Goal: Answer question/provide support: Share knowledge or assist other users

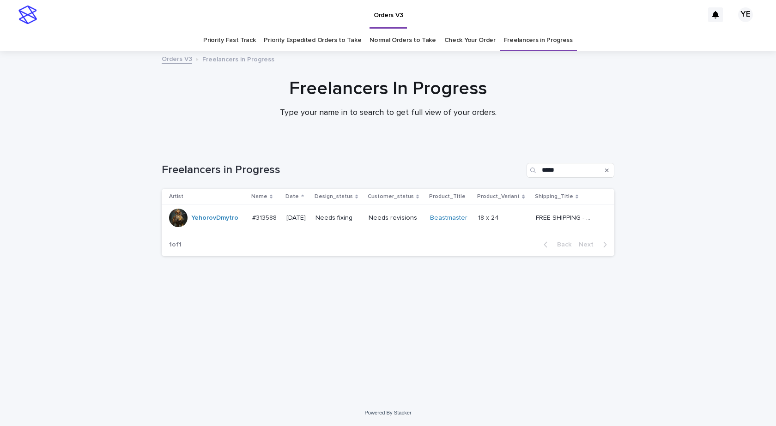
click at [215, 225] on div "YehorovDmytro" at bounding box center [214, 218] width 47 height 15
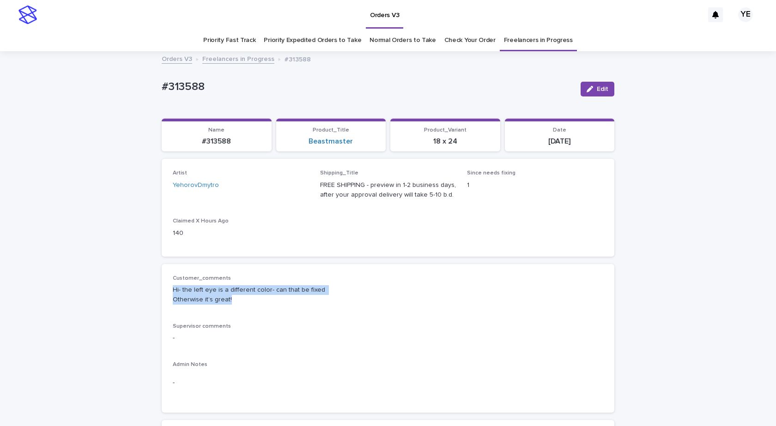
drag, startPoint x: 241, startPoint y: 299, endPoint x: 143, endPoint y: 285, distance: 98.9
copy p "Hi- the left eye is a different color- can that be fixed Otherwise it’s great!"
drag, startPoint x: 204, startPoint y: 88, endPoint x: 135, endPoint y: 86, distance: 68.3
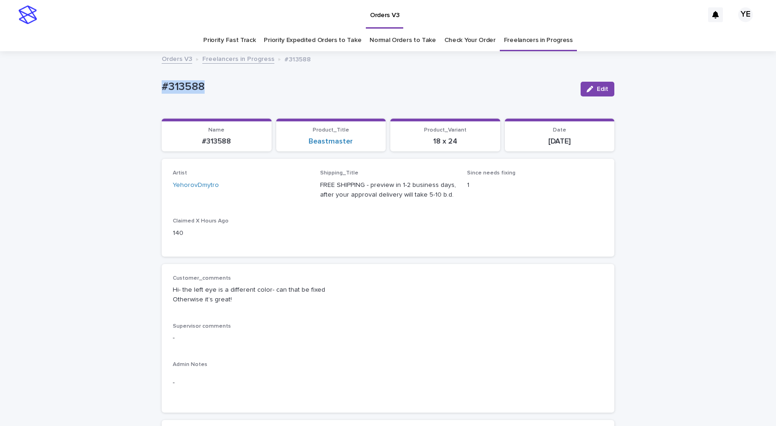
copy p "#313588"
click at [596, 89] on span "Edit" at bounding box center [602, 89] width 12 height 6
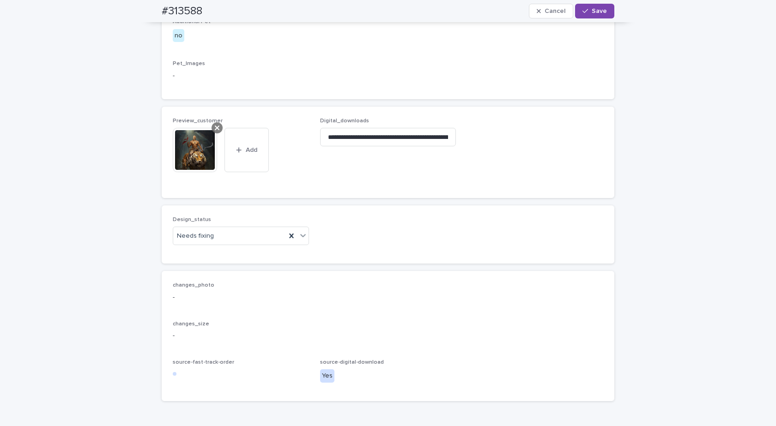
click at [216, 132] on icon at bounding box center [217, 127] width 5 height 7
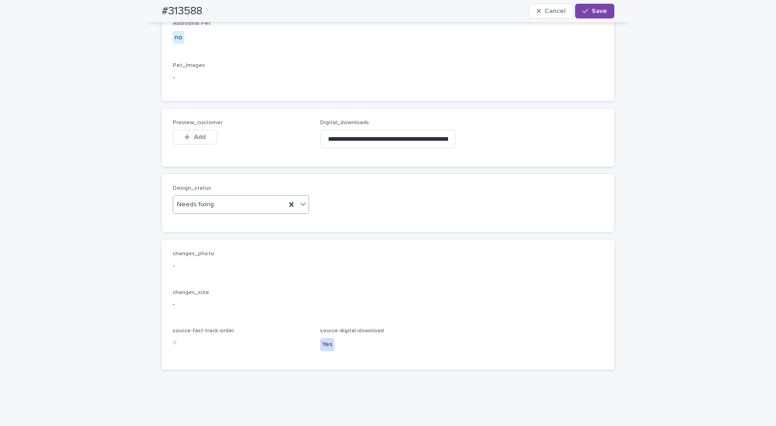
scroll to position [491, 0]
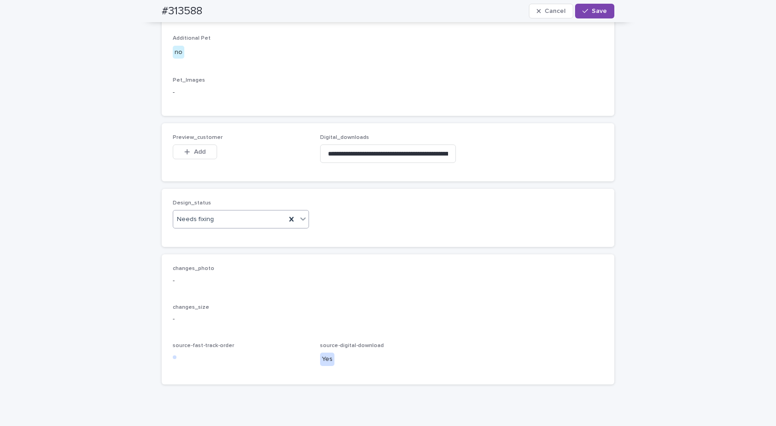
drag, startPoint x: 218, startPoint y: 279, endPoint x: 219, endPoint y: 274, distance: 5.2
click at [220, 236] on div "Design_status Needs fixing" at bounding box center [241, 218] width 136 height 36
click at [216, 227] on div "Needs fixing" at bounding box center [229, 219] width 113 height 15
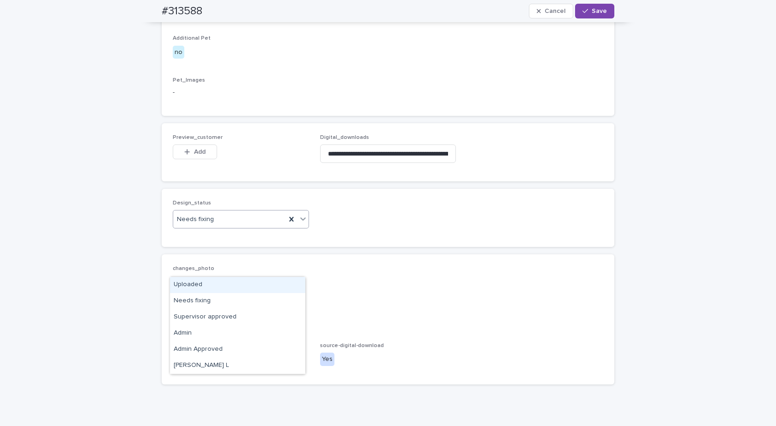
click at [194, 283] on div "Uploaded" at bounding box center [237, 285] width 135 height 16
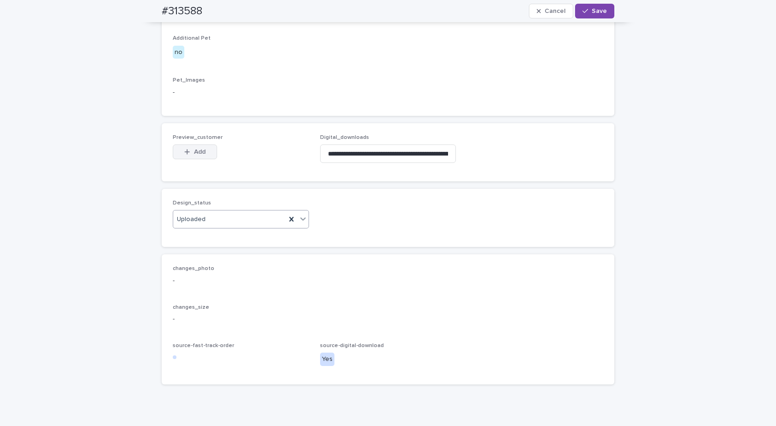
click at [194, 155] on span "Add" at bounding box center [200, 152] width 12 height 6
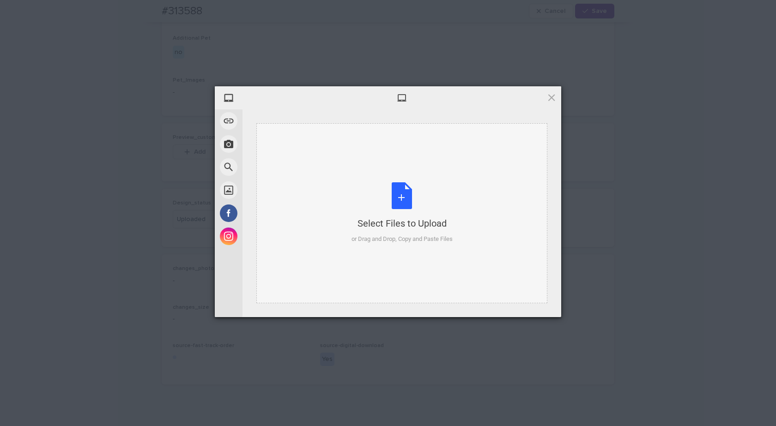
click at [392, 212] on div "Select Files to Upload or Drag and Drop, Copy and Paste Files" at bounding box center [401, 212] width 101 height 61
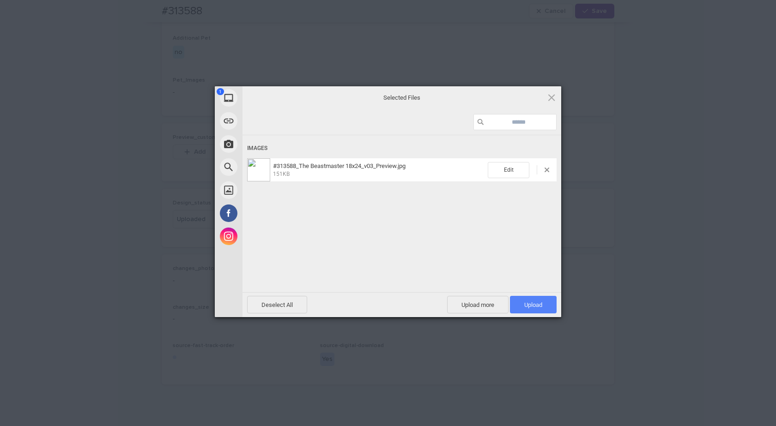
click at [524, 306] on span "Upload 1" at bounding box center [533, 305] width 47 height 18
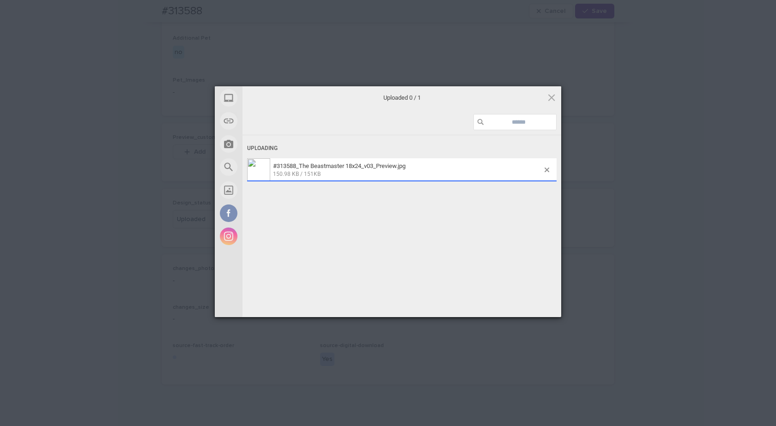
scroll to position [508, 0]
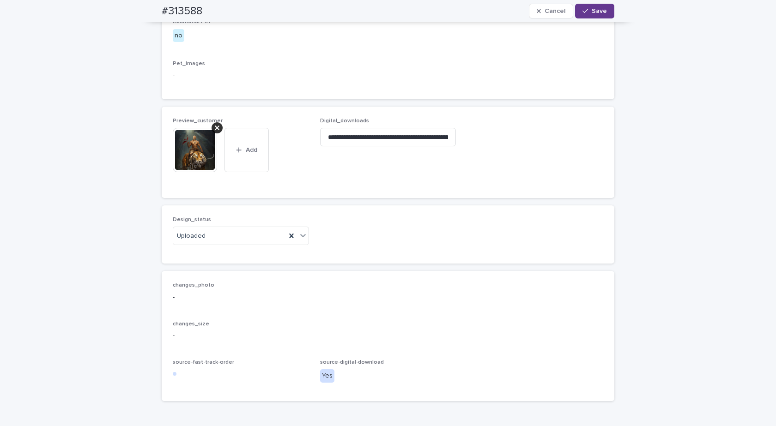
click at [583, 12] on icon "button" at bounding box center [585, 11] width 6 height 6
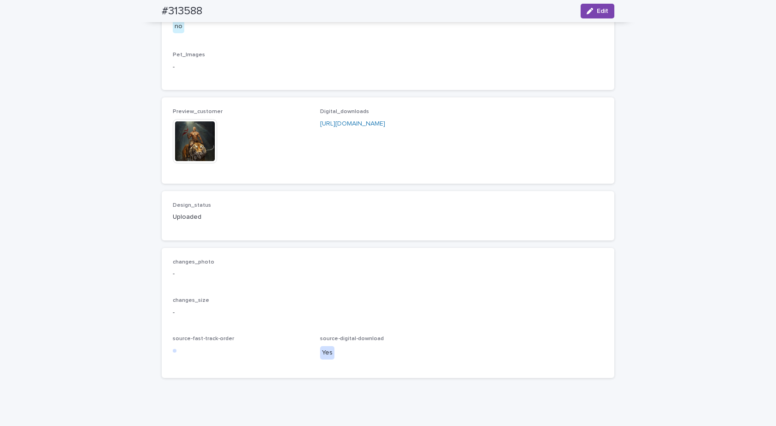
scroll to position [496, 0]
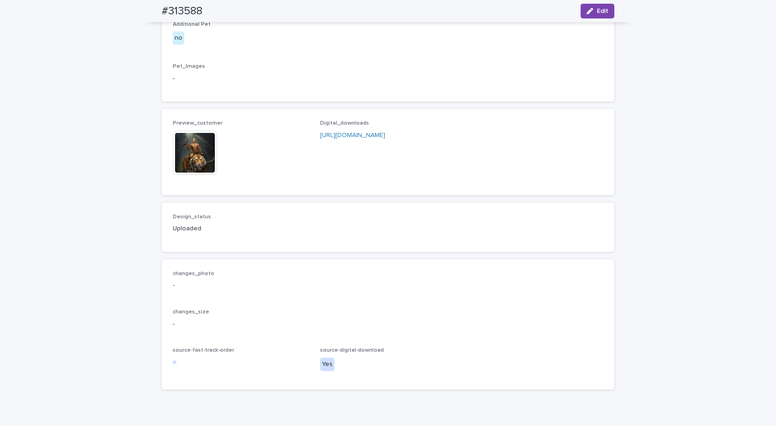
click at [193, 175] on img at bounding box center [195, 153] width 44 height 44
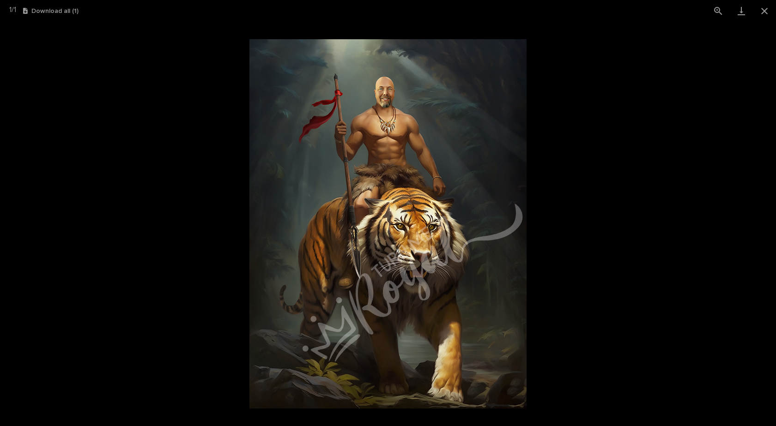
click at [396, 169] on img at bounding box center [387, 223] width 277 height 369
click at [759, 9] on button "Close gallery" at bounding box center [763, 11] width 23 height 22
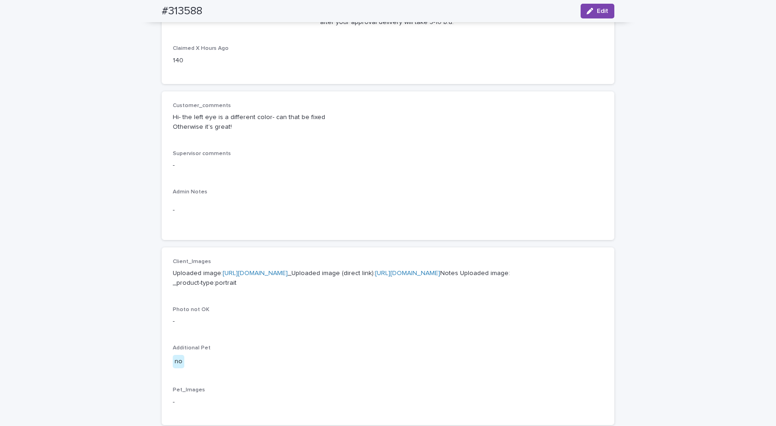
scroll to position [0, 0]
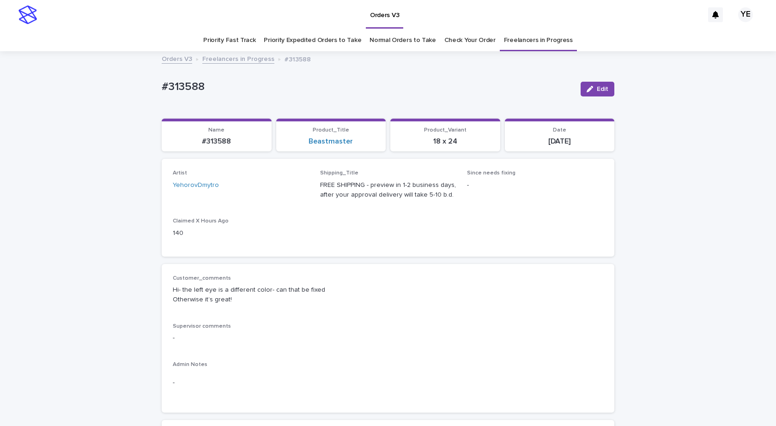
click at [216, 56] on link "Freelancers in Progress" at bounding box center [238, 58] width 72 height 11
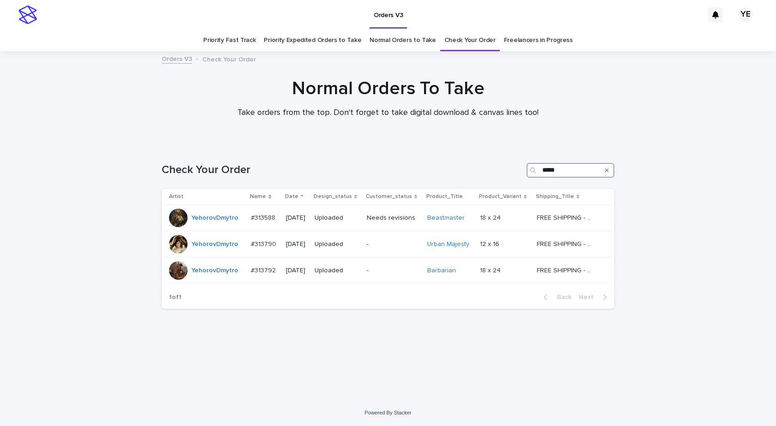
drag, startPoint x: 576, startPoint y: 176, endPoint x: 457, endPoint y: 168, distance: 119.0
click at [467, 168] on div "Check Your Order *****" at bounding box center [388, 170] width 452 height 15
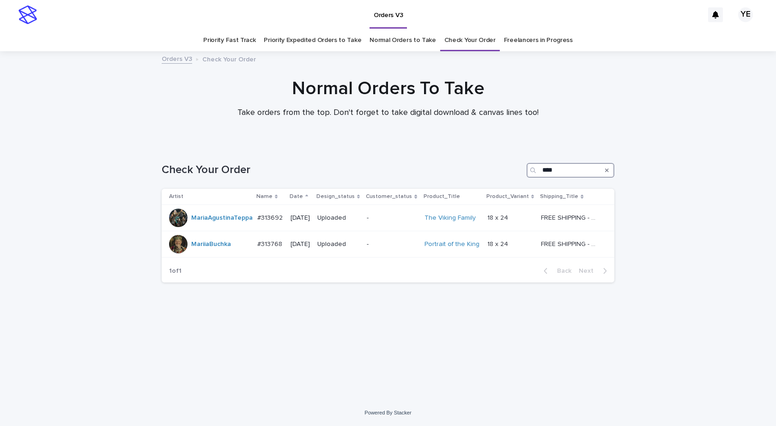
type input "*****"
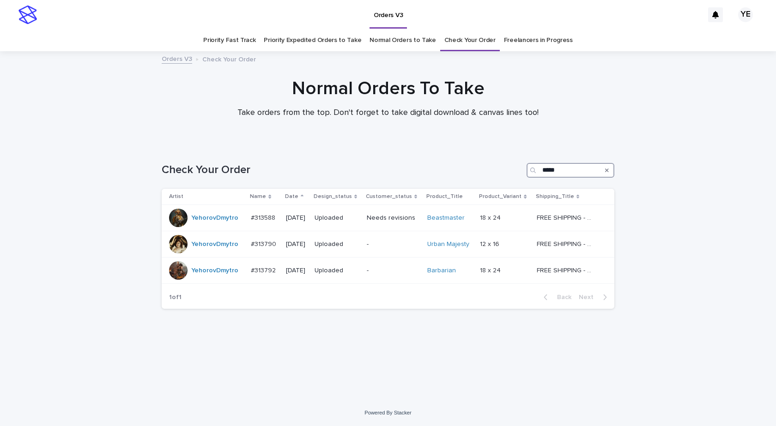
drag, startPoint x: 546, startPoint y: 168, endPoint x: 494, endPoint y: 166, distance: 51.3
click at [508, 167] on div "Check Your Order *****" at bounding box center [388, 170] width 452 height 15
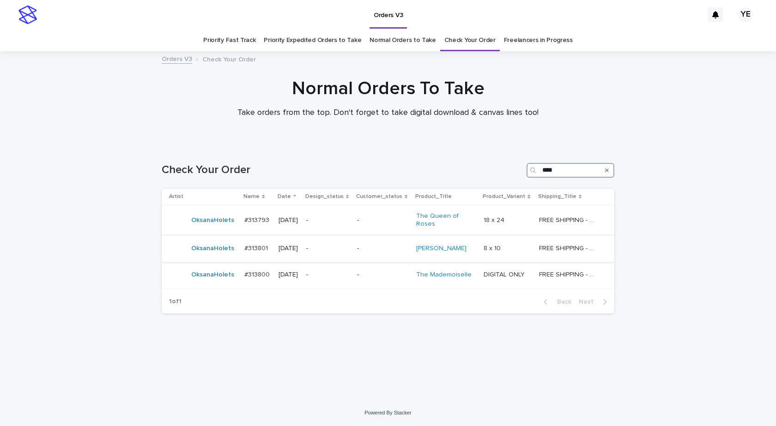
type input "****"
click at [199, 255] on div "OksanaHolets" at bounding box center [212, 248] width 43 height 15
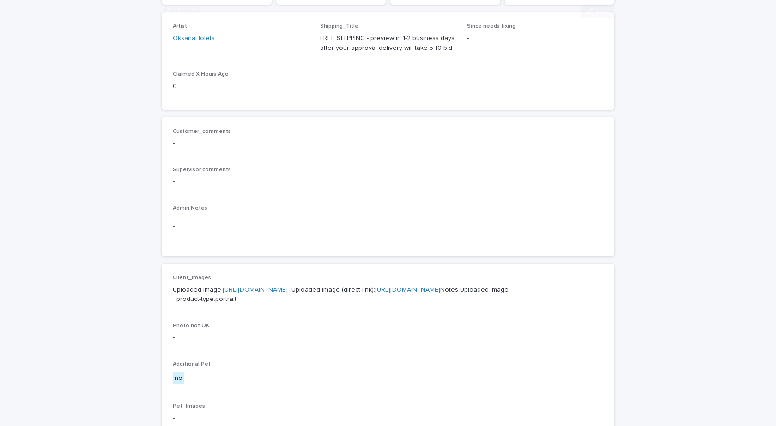
scroll to position [185, 0]
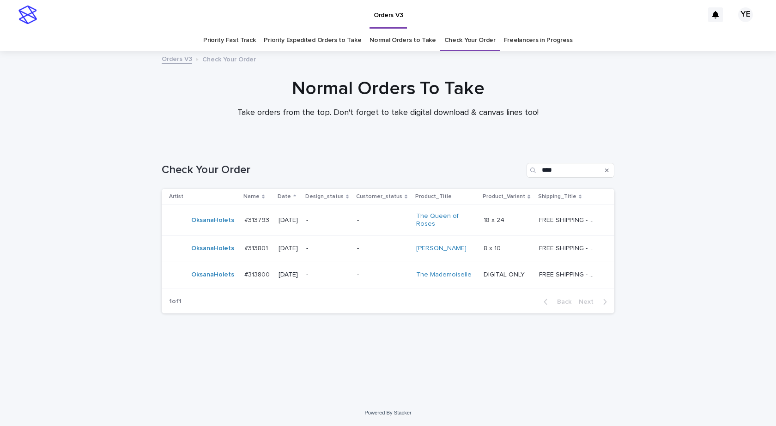
click at [242, 285] on td "#313800 #313800" at bounding box center [258, 275] width 34 height 26
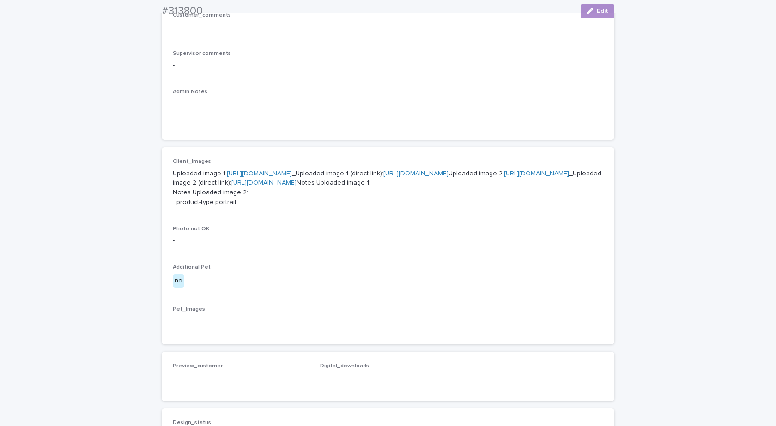
scroll to position [277, 0]
